Goal: Task Accomplishment & Management: Manage account settings

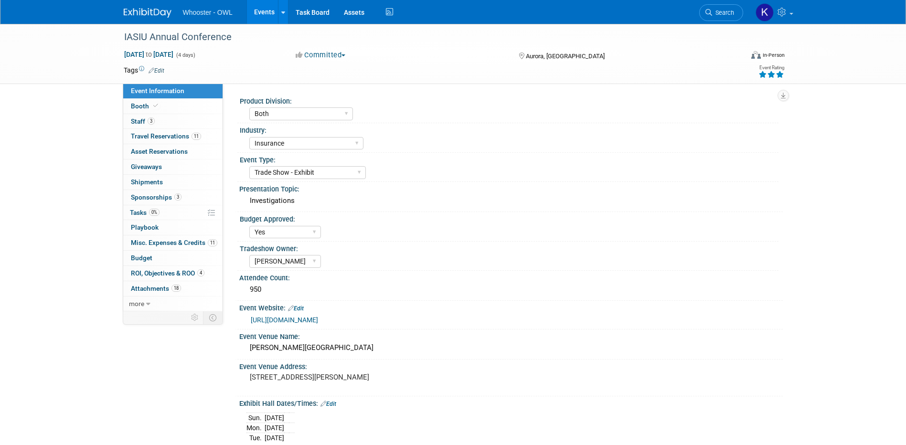
select select "Both"
select select "Insurance"
select select "Trade Show - Exhibit"
select select "Yes"
select select "Clare Southcombe"
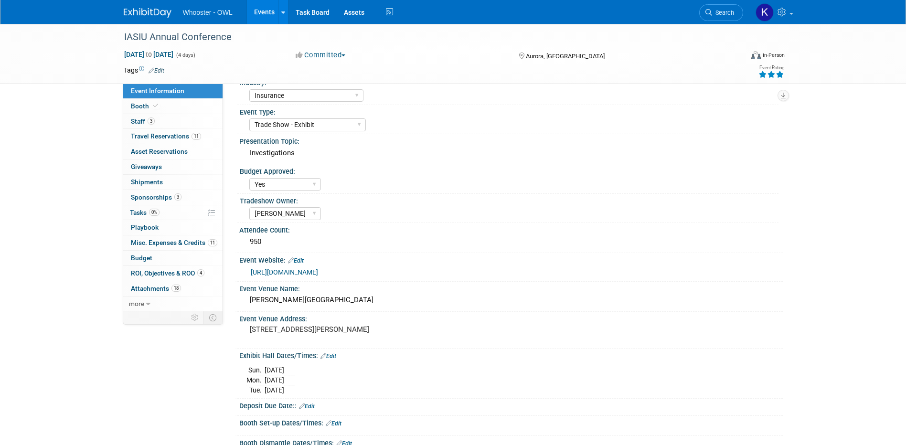
click at [260, 15] on link "Events" at bounding box center [264, 12] width 35 height 24
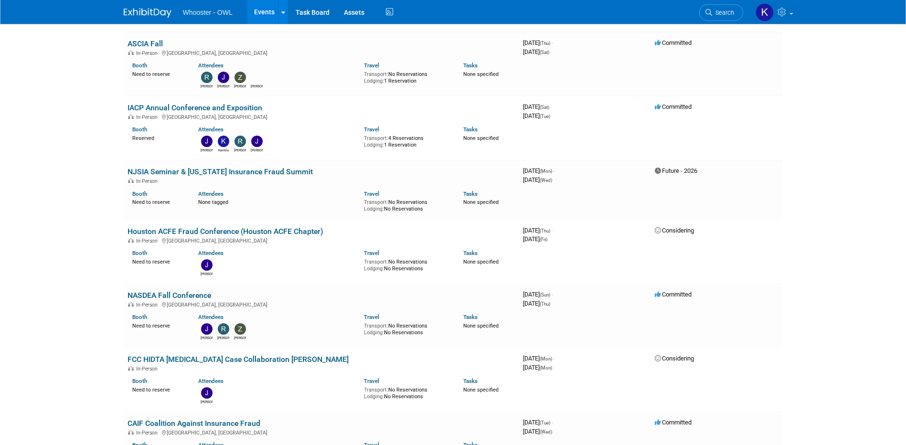
scroll to position [334, 0]
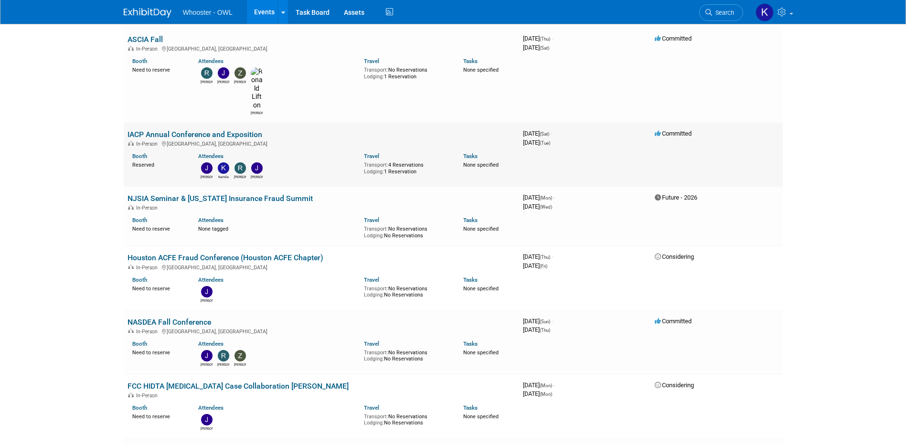
click at [192, 130] on link "IACP Annual Conference and Exposition" at bounding box center [195, 134] width 135 height 9
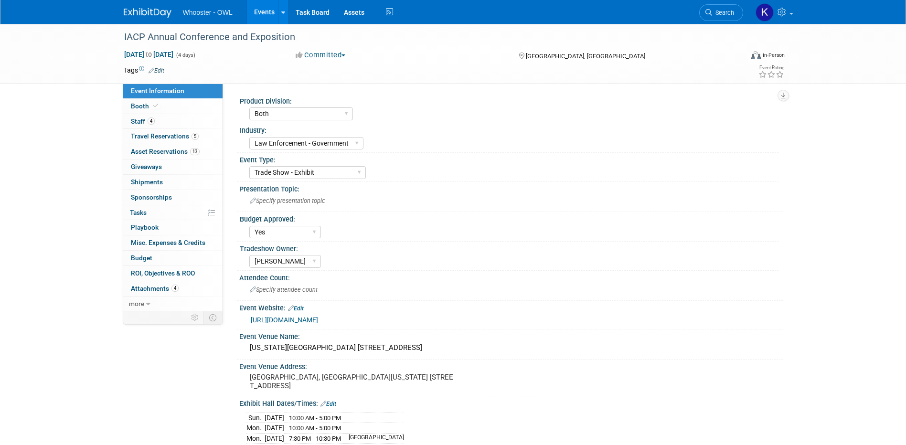
select select "Both"
select select "Law Enforcement - Government"
select select "Trade Show - Exhibit"
select select "Yes"
select select "[PERSON_NAME]"
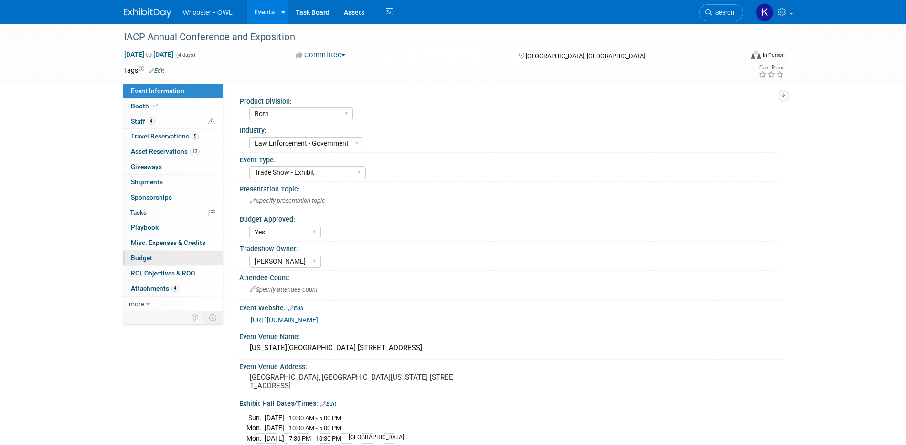
click at [163, 255] on link "Budget" at bounding box center [172, 258] width 99 height 15
